Goal: Transaction & Acquisition: Purchase product/service

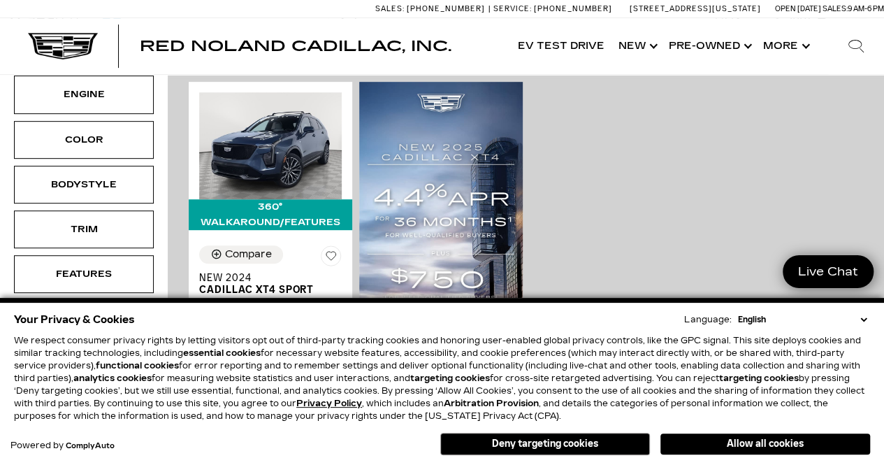
scroll to position [306, 0]
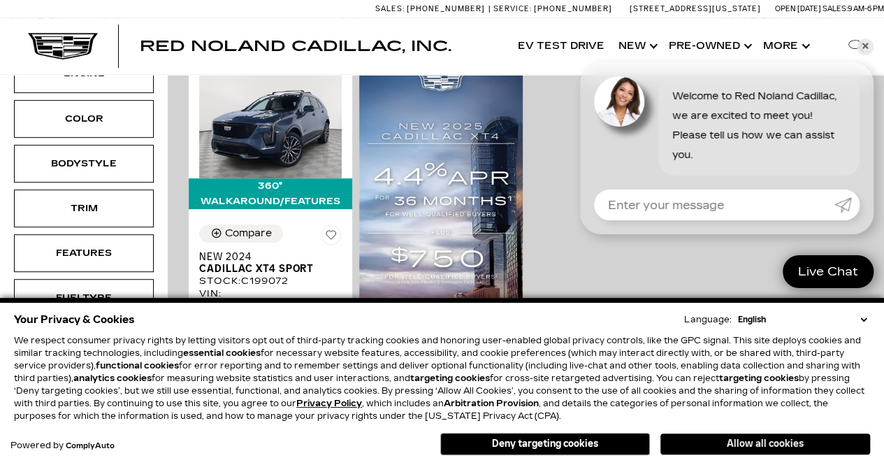
click at [715, 436] on button "Allow all cookies" at bounding box center [766, 443] width 210 height 21
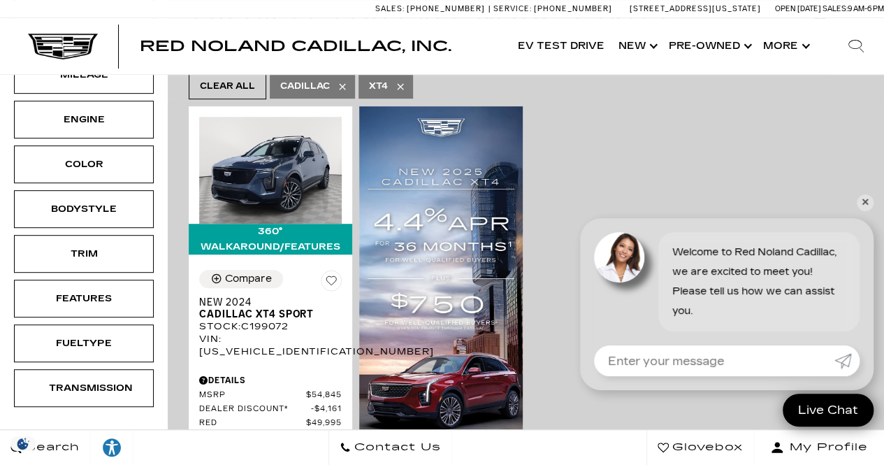
scroll to position [252, 0]
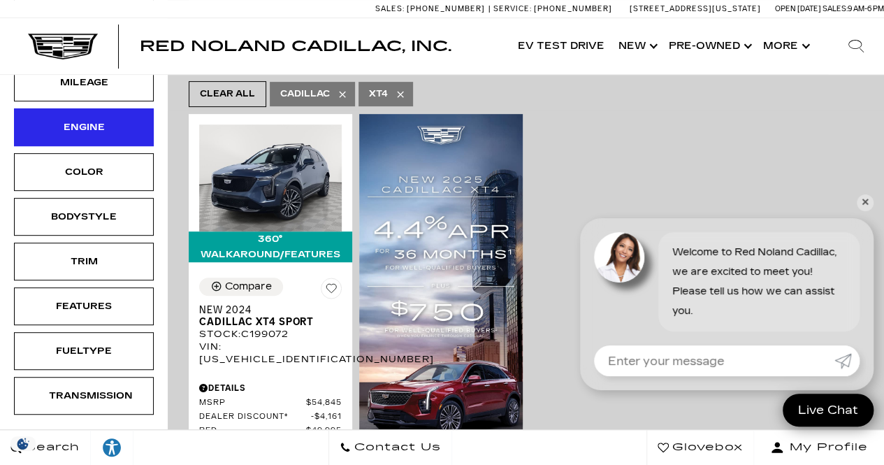
click at [109, 131] on div "Engine" at bounding box center [84, 127] width 70 height 15
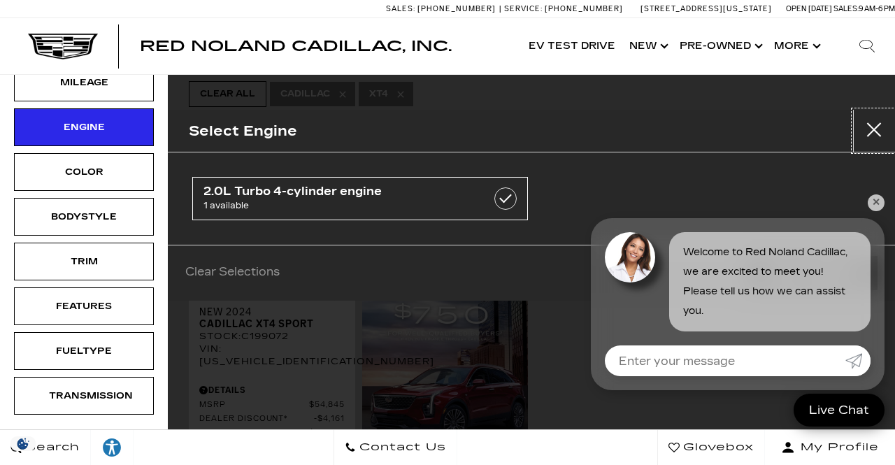
click at [880, 131] on button "Close" at bounding box center [874, 131] width 42 height 42
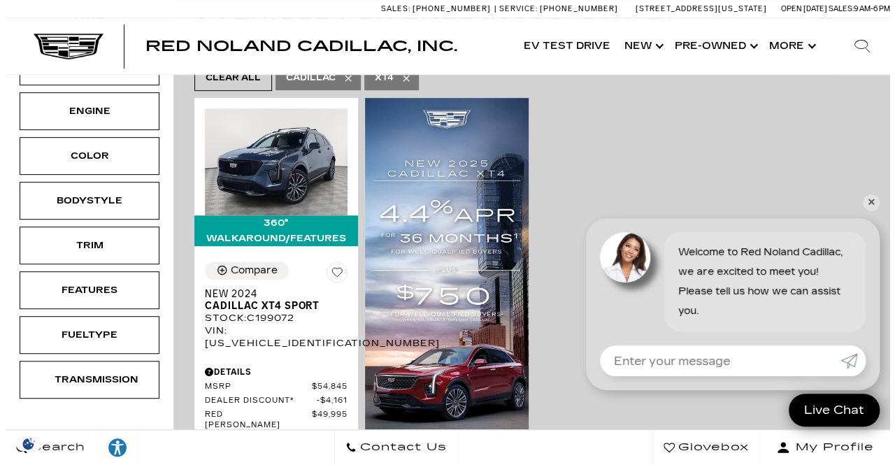
scroll to position [282, 0]
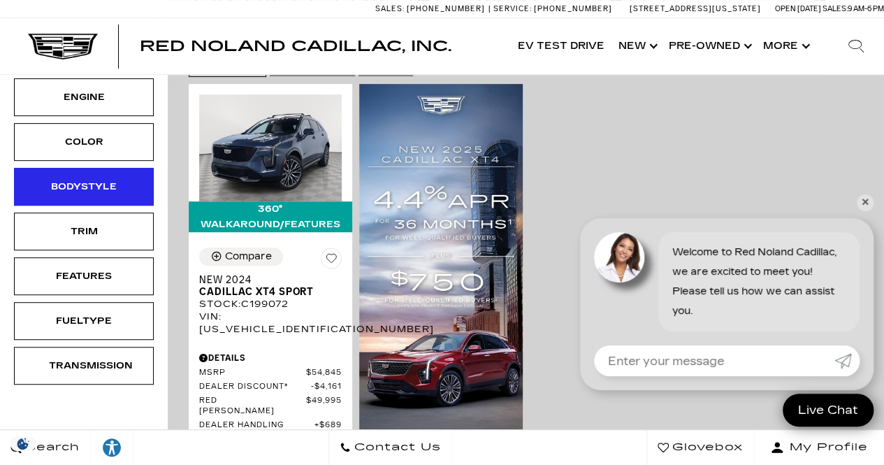
click at [60, 187] on div "Bodystyle" at bounding box center [84, 186] width 70 height 15
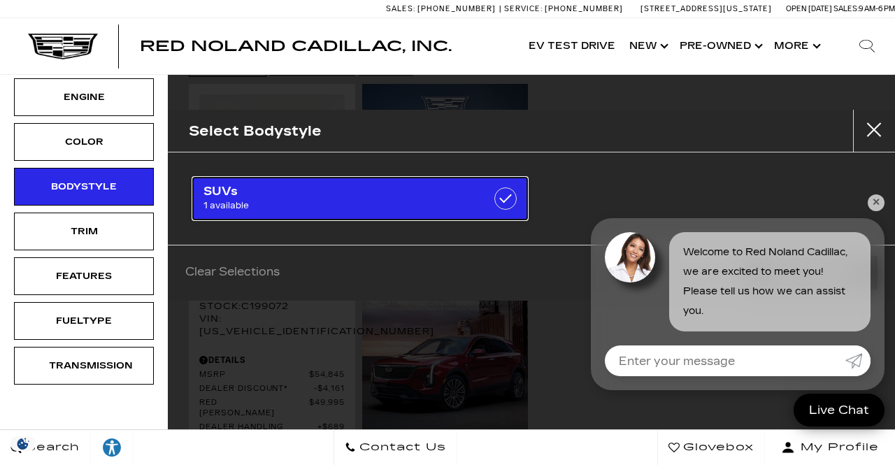
click at [381, 192] on span "SUVs" at bounding box center [336, 192] width 266 height 14
checkbox input "true"
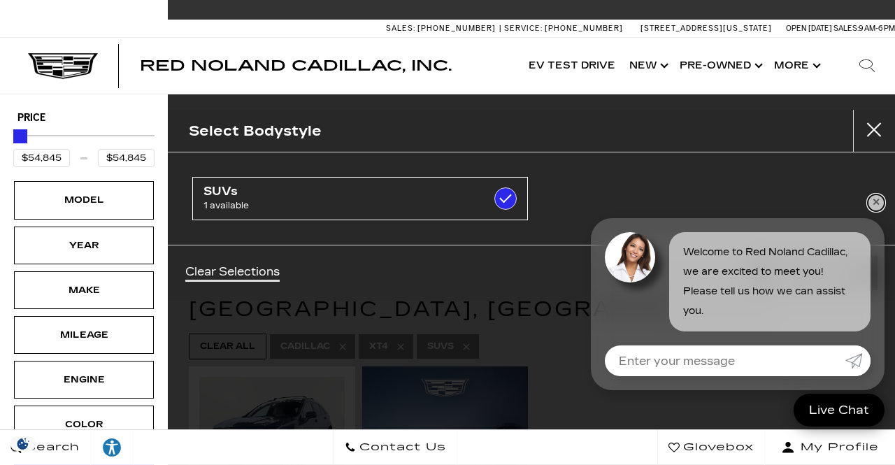
click at [878, 202] on link "✕" at bounding box center [876, 202] width 17 height 17
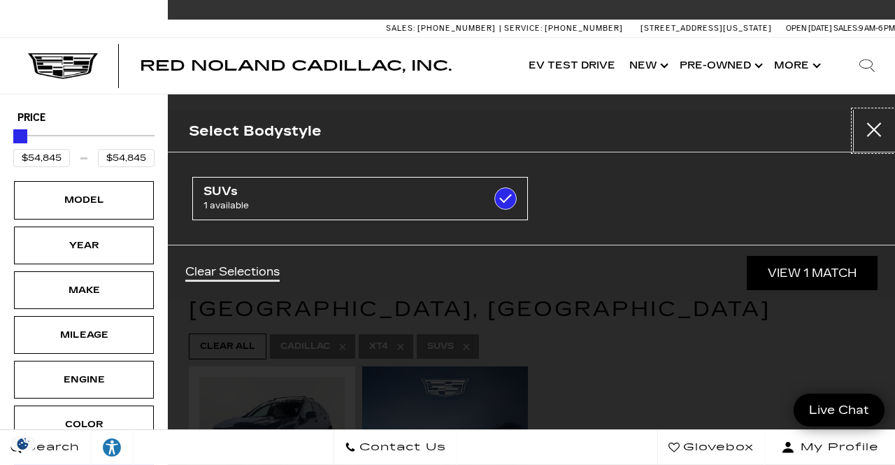
click at [877, 143] on button "Close" at bounding box center [874, 131] width 42 height 42
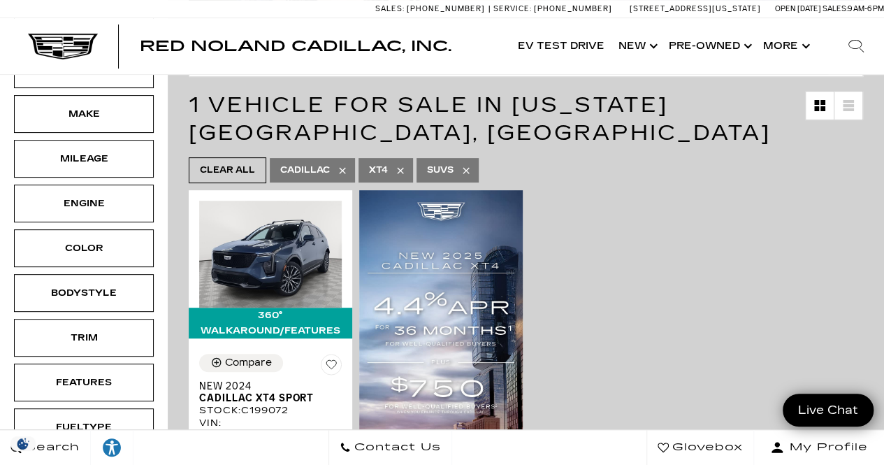
scroll to position [204, 0]
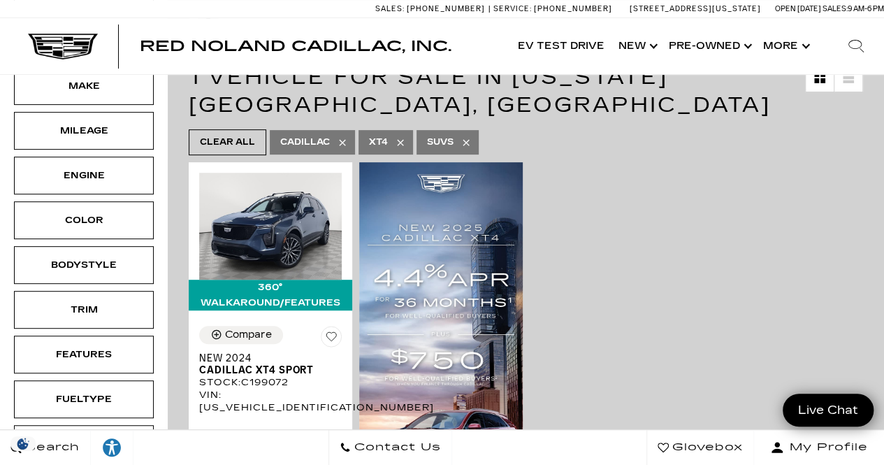
click at [400, 138] on icon at bounding box center [400, 142] width 11 height 11
type input "$179,434"
